Goal: Task Accomplishment & Management: Manage account settings

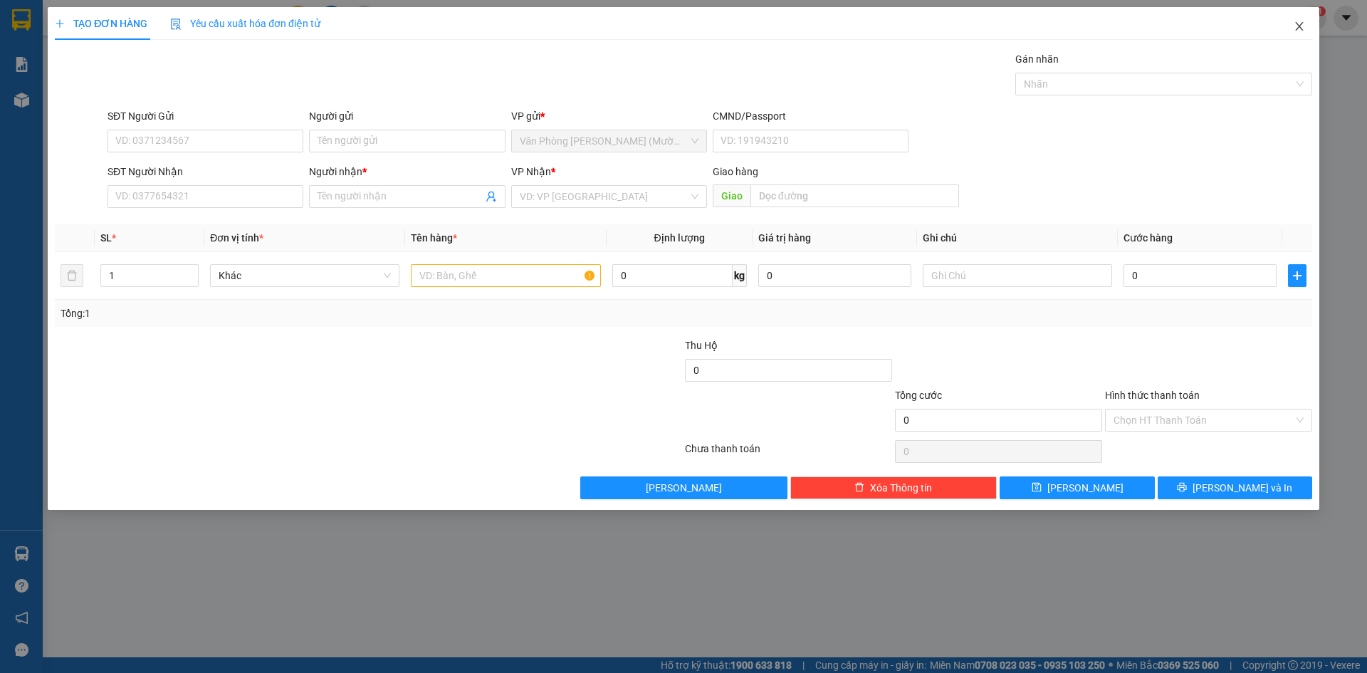
click at [1297, 31] on icon "close" at bounding box center [1299, 26] width 11 height 11
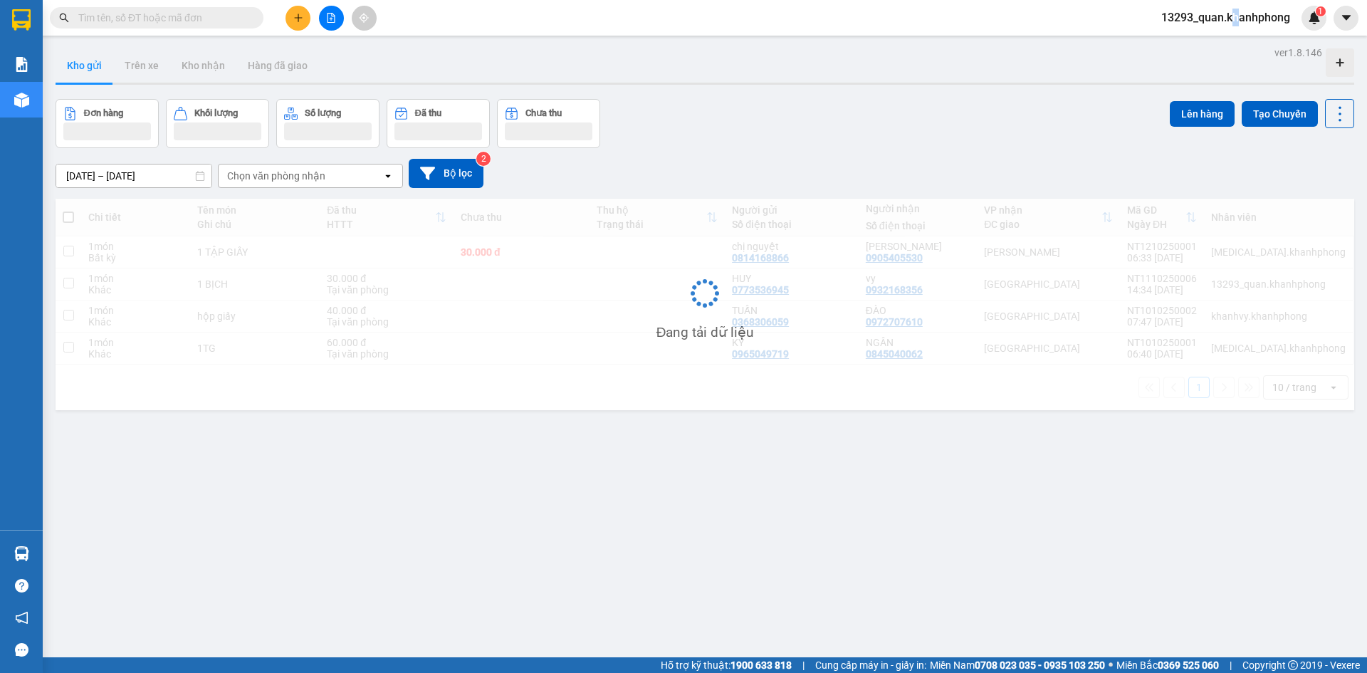
click at [1233, 18] on span "13293_quan.khanhphong" at bounding box center [1226, 18] width 152 height 18
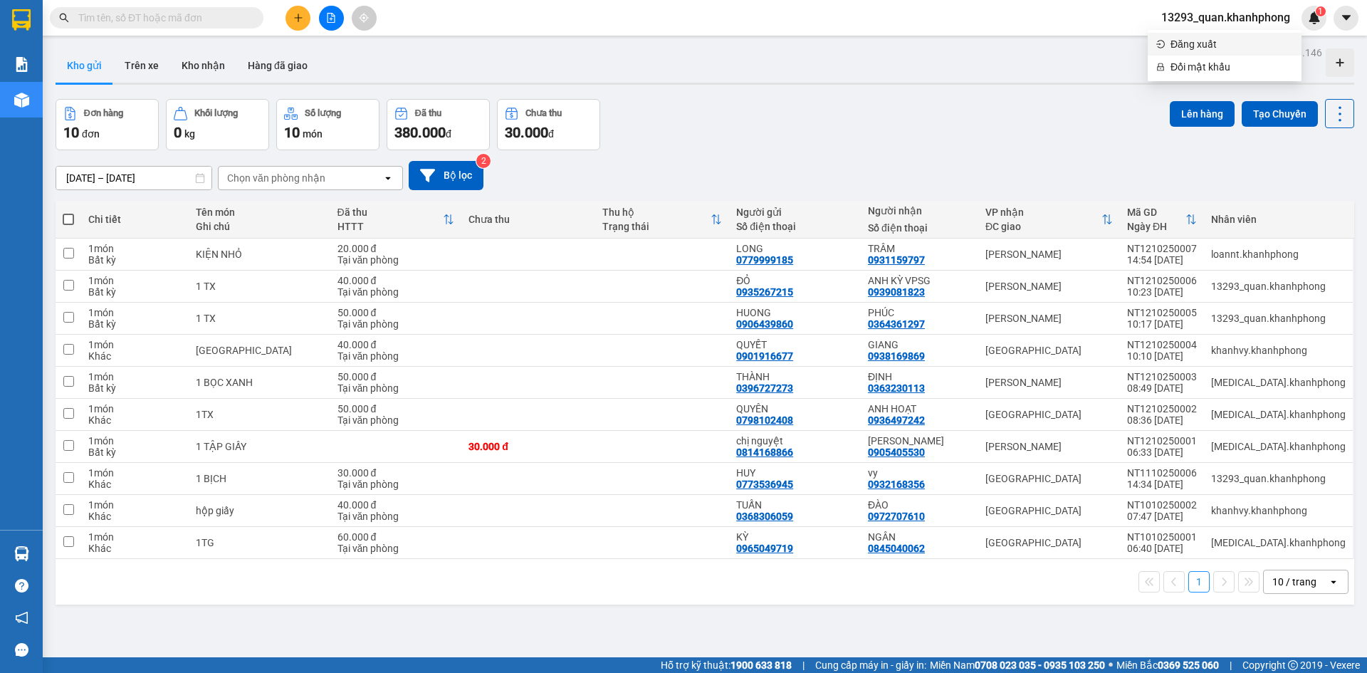
click at [1211, 48] on span "Đăng xuất" at bounding box center [1232, 44] width 122 height 16
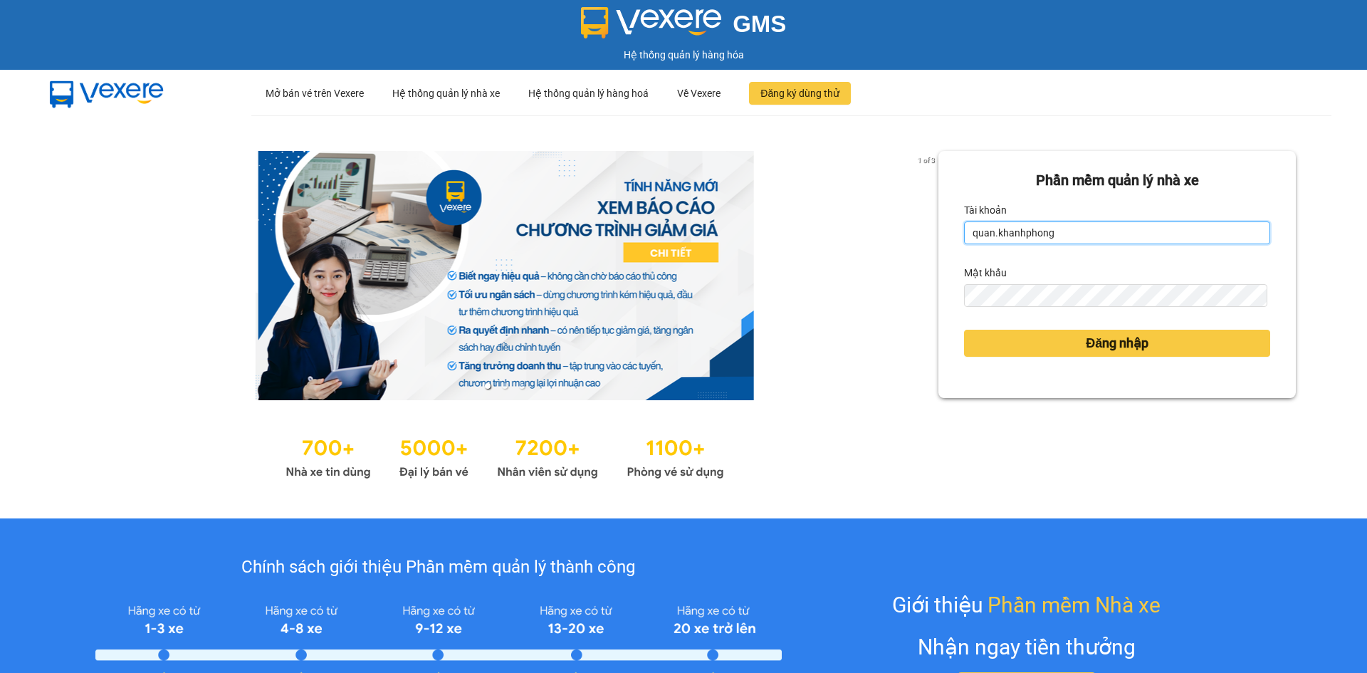
click at [1138, 235] on input "quan.khanhphong" at bounding box center [1117, 232] width 306 height 23
type input "baohan.khanhphong"
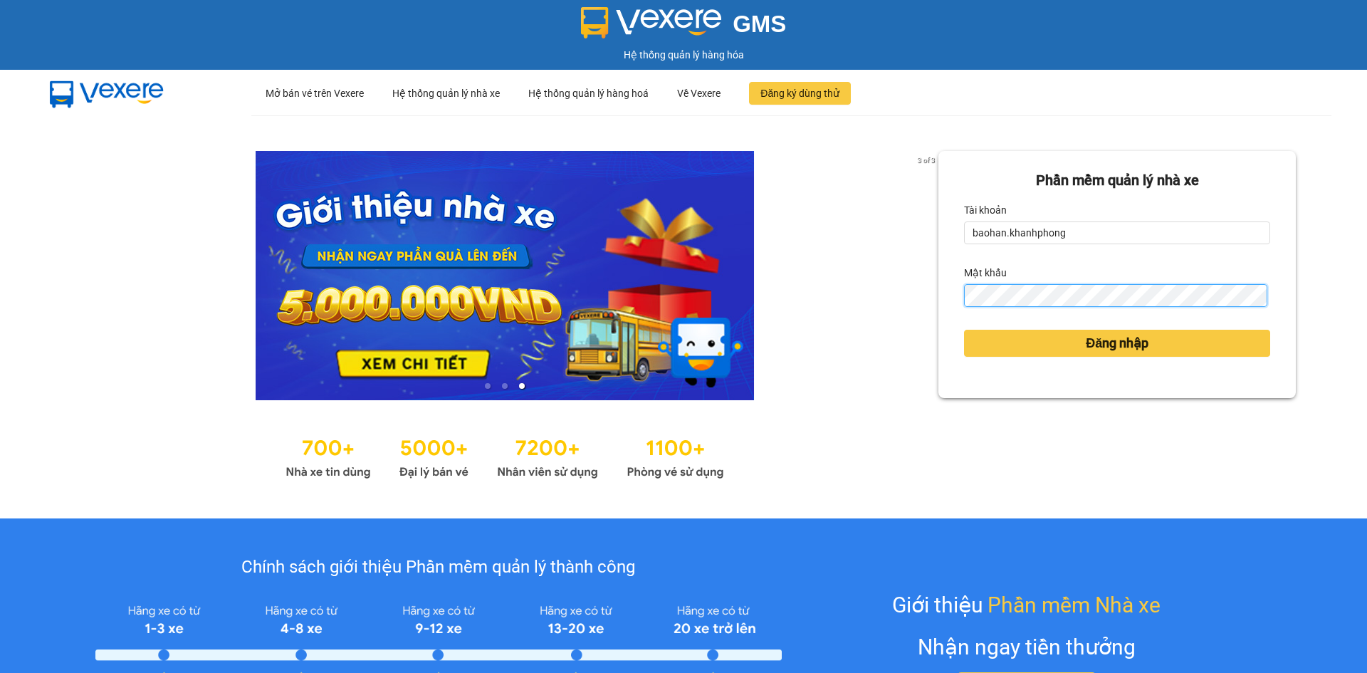
click at [964, 330] on button "Đăng nhập" at bounding box center [1117, 343] width 306 height 27
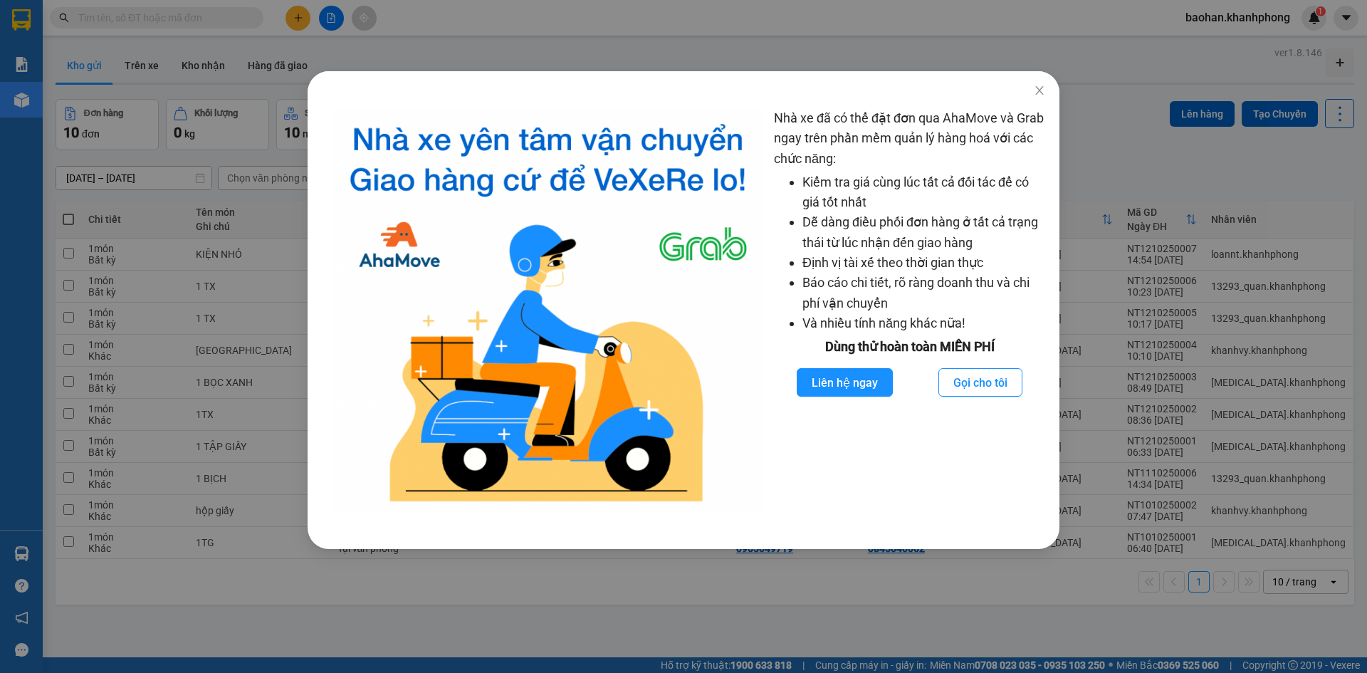
click at [236, 305] on div "Nhà xe đã có thể đặt đơn qua AhaMove và Grab ngay trên phần mềm quản lý hàng ho…" at bounding box center [683, 336] width 1367 height 673
